Goal: Information Seeking & Learning: Learn about a topic

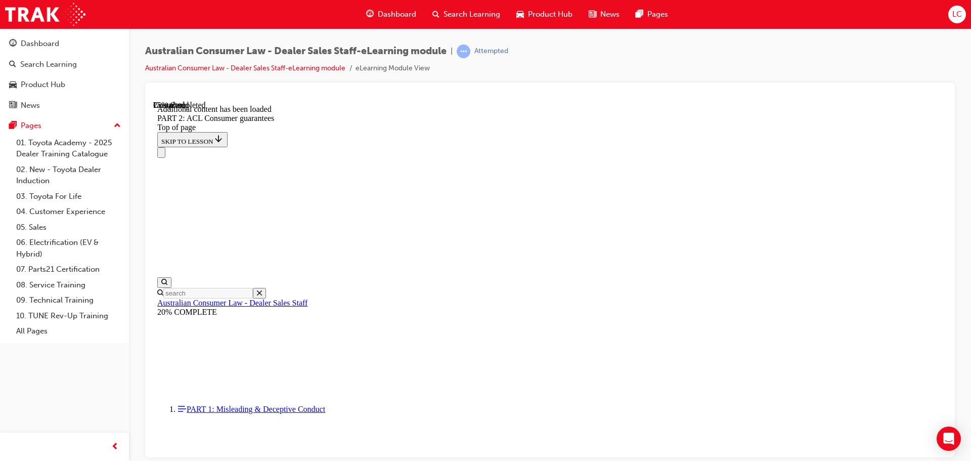
scroll to position [2978, 0]
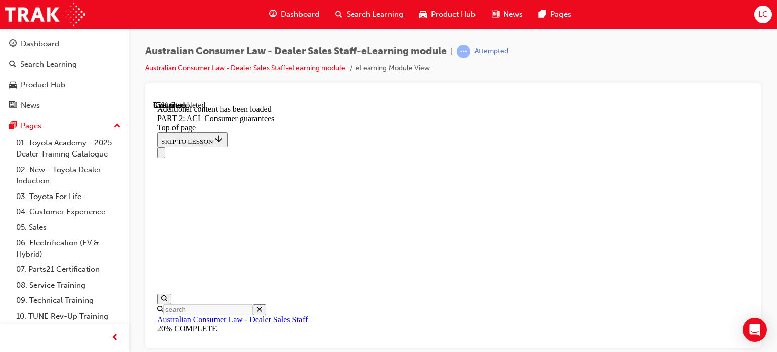
scroll to position [3807, 0]
drag, startPoint x: 415, startPoint y: 177, endPoint x: 348, endPoint y: 243, distance: 94.8
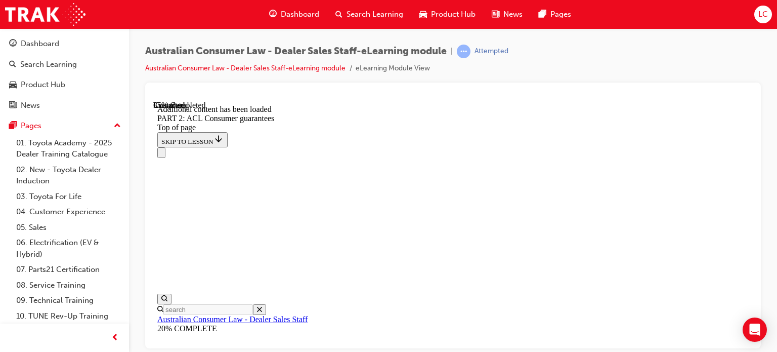
scroll to position [4894, 0]
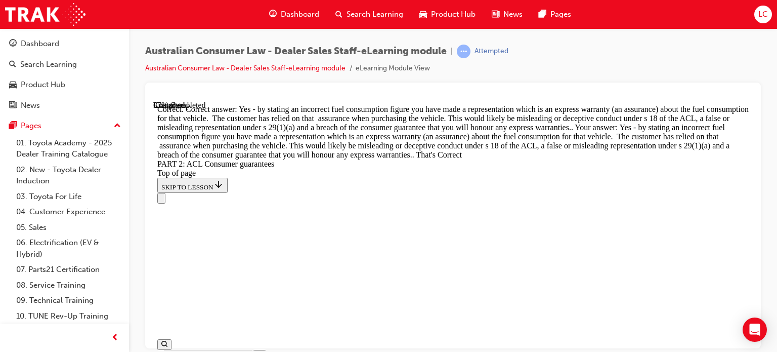
scroll to position [5057, 0]
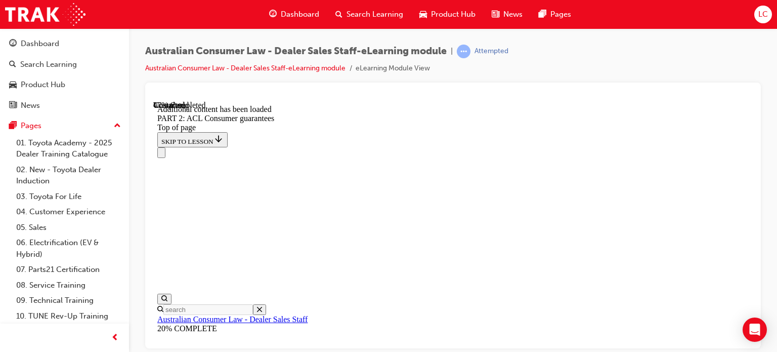
scroll to position [5643, 0]
click at [625, 57] on div "Australian Consumer Law - Dealer Sales Staff-eLearning module | Attempted Austr…" at bounding box center [453, 64] width 616 height 38
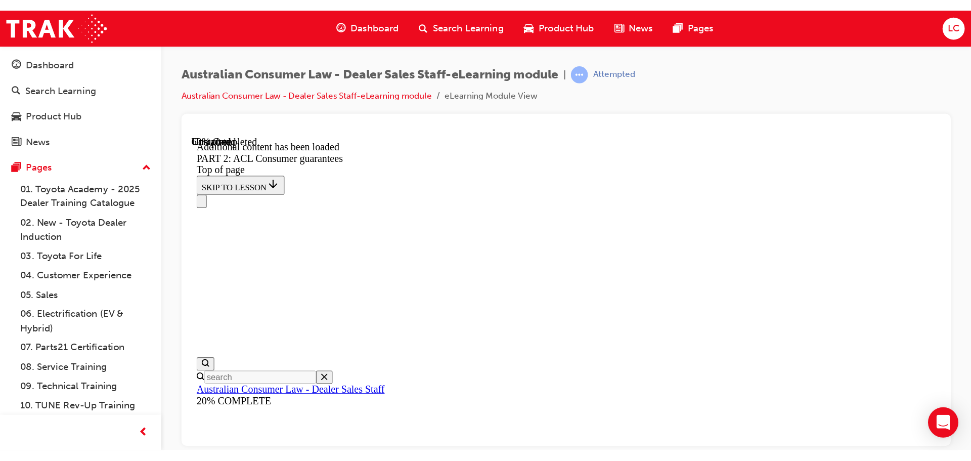
scroll to position [6330, 0]
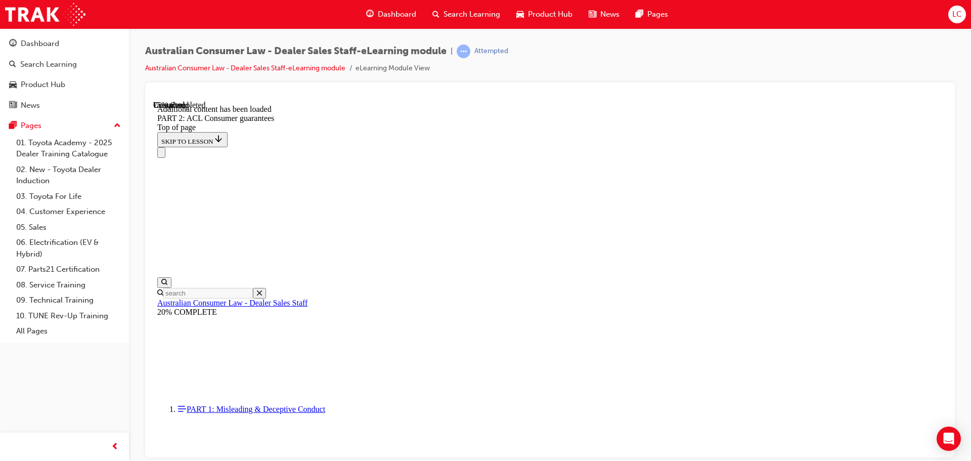
scroll to position [8483, 0]
